Goal: Find specific page/section: Find specific page/section

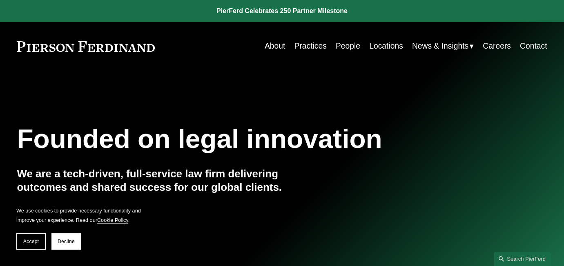
click at [385, 47] on link "Locations" at bounding box center [386, 46] width 34 height 16
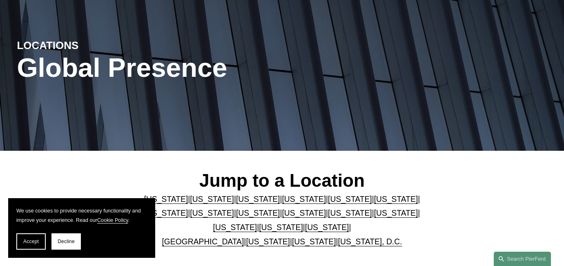
scroll to position [79, 0]
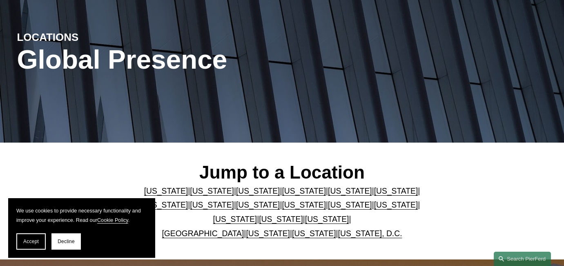
click at [282, 206] on link "[US_STATE]" at bounding box center [304, 204] width 44 height 9
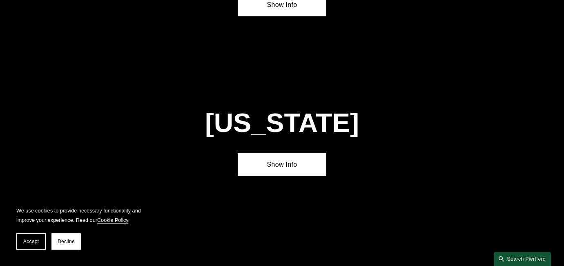
scroll to position [1774, 0]
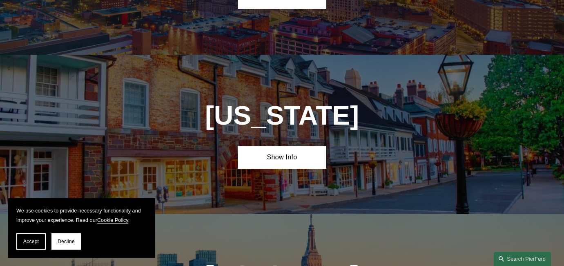
click at [281, 116] on div "[US_STATE] Show Info" at bounding box center [282, 135] width 564 height 160
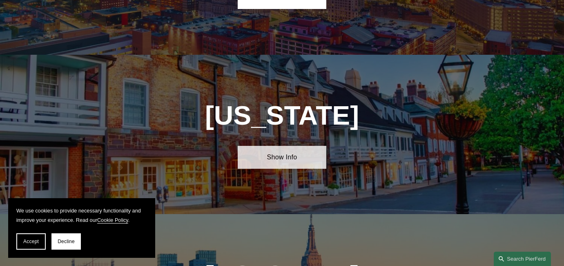
click at [281, 146] on link "Show Info" at bounding box center [282, 157] width 88 height 23
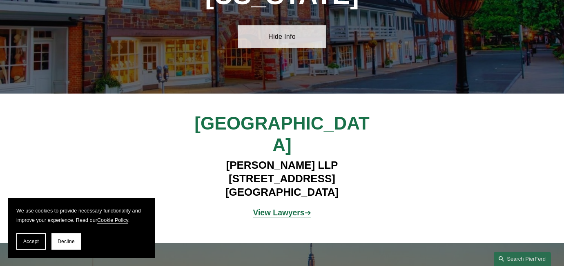
scroll to position [1897, 0]
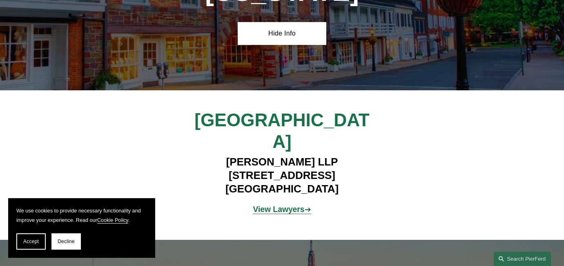
click at [282, 205] on strong "View Lawyers" at bounding box center [278, 209] width 51 height 9
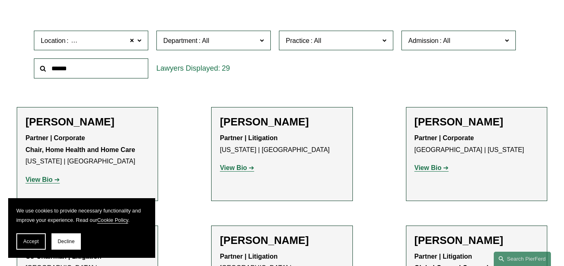
scroll to position [249, 0]
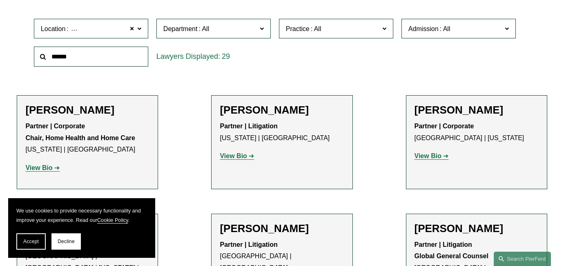
click at [365, 23] on span "Practice" at bounding box center [332, 28] width 93 height 11
click at [0, 0] on link "Employment and Labor" at bounding box center [0, 0] width 0 height 0
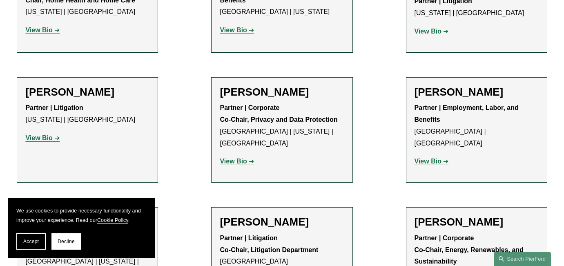
scroll to position [393, 0]
